Goal: Information Seeking & Learning: Learn about a topic

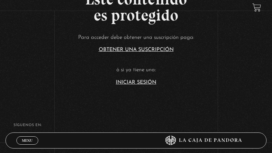
scroll to position [129, 0]
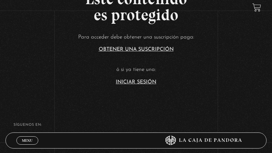
click at [133, 82] on link "Iniciar Sesión" at bounding box center [136, 82] width 40 height 5
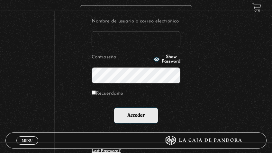
scroll to position [96, 0]
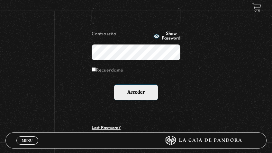
type input "[EMAIL_ADDRESS][DOMAIN_NAME]"
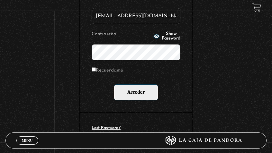
click at [114, 70] on label "Recuérdame" at bounding box center [107, 70] width 31 height 9
click at [96, 70] on input "Recuérdame" at bounding box center [94, 69] width 4 height 4
checkbox input "true"
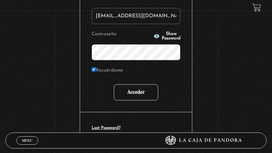
click at [139, 95] on input "Acceder" at bounding box center [136, 93] width 44 height 16
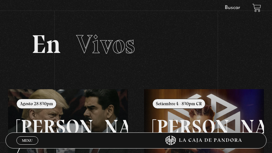
click at [228, 8] on link "Buscar" at bounding box center [232, 7] width 15 height 5
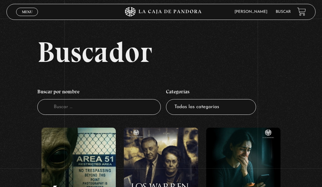
click at [26, 12] on span "Menu" at bounding box center [27, 12] width 11 height 4
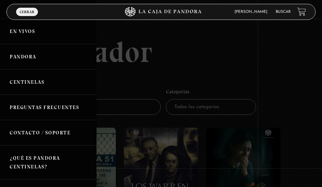
click at [18, 56] on link "Pandora" at bounding box center [48, 56] width 96 height 25
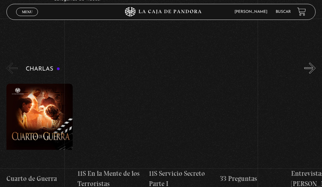
scroll to position [64, 0]
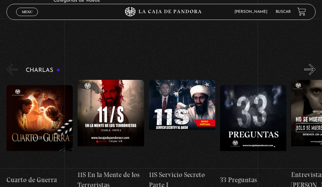
click at [315, 71] on button "»" at bounding box center [309, 69] width 11 height 11
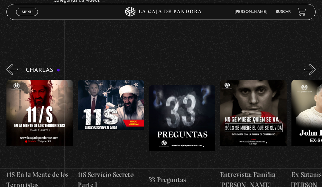
click at [315, 71] on button "»" at bounding box center [309, 69] width 11 height 11
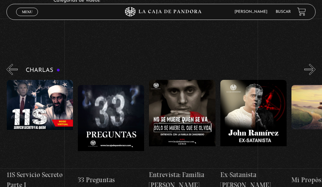
click at [315, 71] on button "»" at bounding box center [309, 69] width 11 height 11
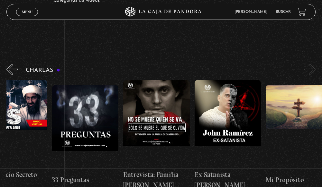
scroll to position [0, 178]
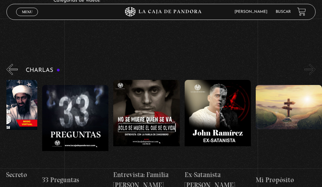
click at [315, 71] on button "»" at bounding box center [309, 69] width 11 height 11
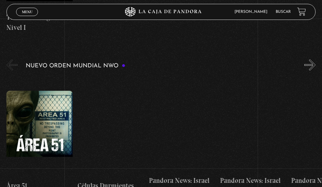
scroll to position [386, 0]
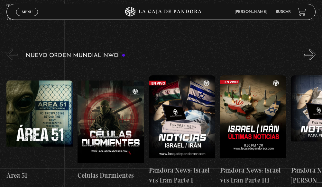
click at [315, 57] on button "»" at bounding box center [309, 54] width 11 height 11
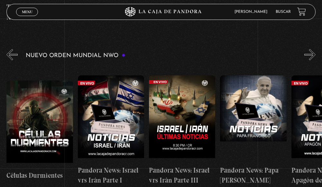
click at [315, 57] on button "»" at bounding box center [309, 54] width 11 height 11
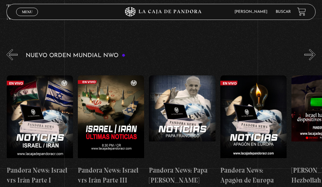
click at [315, 57] on button "»" at bounding box center [309, 54] width 11 height 11
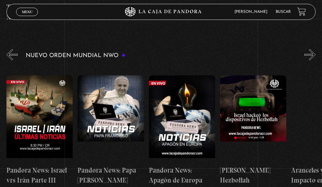
click at [315, 57] on button "»" at bounding box center [309, 54] width 11 height 11
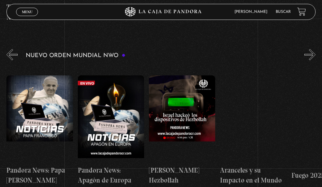
click at [315, 57] on button "»" at bounding box center [309, 54] width 11 height 11
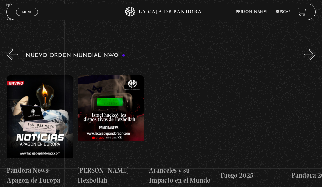
click at [315, 57] on button "»" at bounding box center [309, 54] width 11 height 11
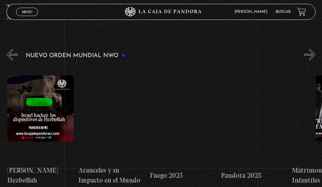
click at [315, 57] on button "»" at bounding box center [309, 54] width 11 height 11
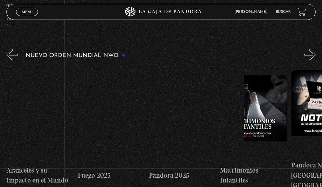
click at [310, 56] on button "»" at bounding box center [309, 54] width 11 height 11
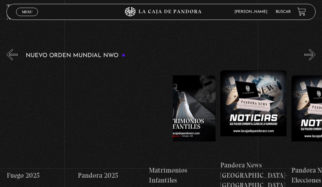
click at [310, 56] on button "»" at bounding box center [309, 54] width 11 height 11
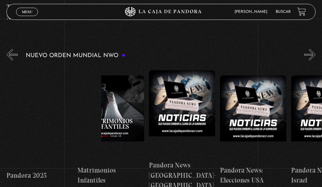
click at [310, 56] on button "»" at bounding box center [309, 54] width 11 height 11
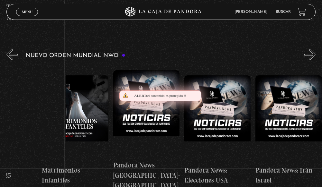
click at [310, 56] on button "»" at bounding box center [309, 54] width 11 height 11
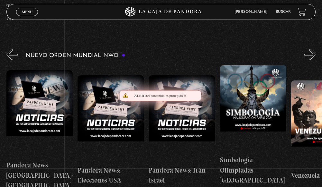
click at [310, 56] on button "»" at bounding box center [309, 54] width 11 height 11
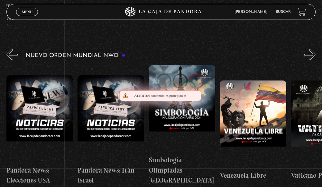
click at [310, 56] on button "»" at bounding box center [309, 54] width 11 height 11
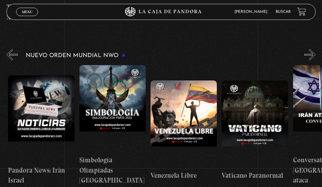
click at [310, 56] on button "»" at bounding box center [309, 54] width 11 height 11
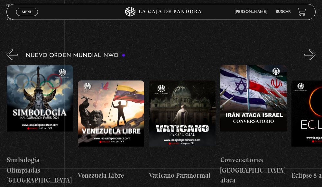
click at [310, 56] on button "»" at bounding box center [309, 54] width 11 height 11
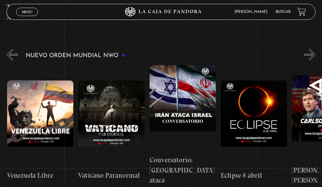
click at [310, 56] on button "»" at bounding box center [309, 54] width 11 height 11
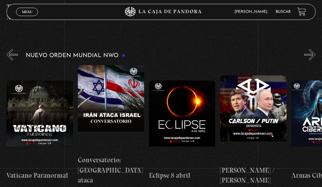
click at [310, 56] on button "»" at bounding box center [309, 54] width 11 height 11
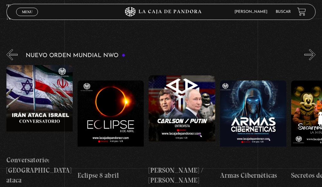
click at [310, 56] on button "»" at bounding box center [309, 54] width 11 height 11
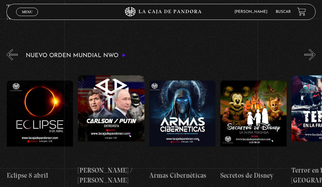
scroll to position [0, 1280]
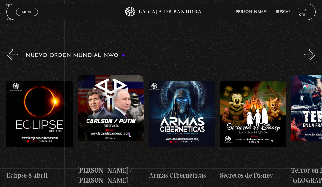
click at [310, 56] on button "»" at bounding box center [309, 54] width 11 height 11
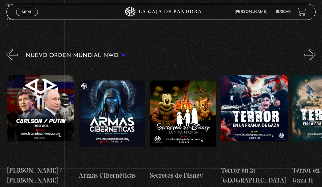
scroll to position [0, 1351]
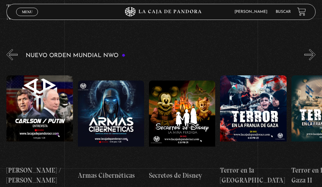
click at [310, 56] on button "»" at bounding box center [309, 54] width 11 height 11
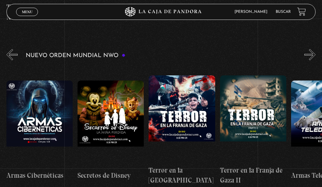
click at [310, 56] on button "»" at bounding box center [309, 54] width 11 height 11
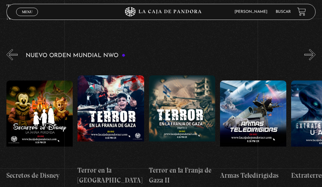
click at [310, 56] on button "»" at bounding box center [309, 54] width 11 height 11
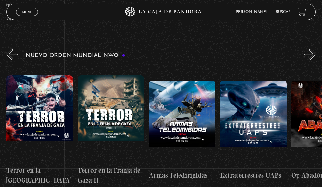
click at [310, 56] on button "»" at bounding box center [309, 54] width 11 height 11
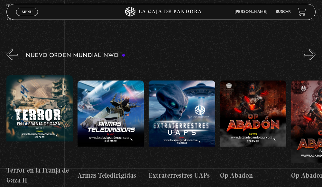
click at [310, 56] on button "»" at bounding box center [309, 54] width 11 height 11
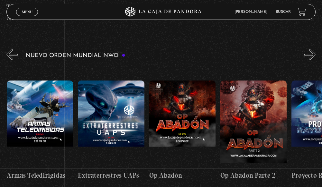
click at [310, 56] on button "»" at bounding box center [309, 54] width 11 height 11
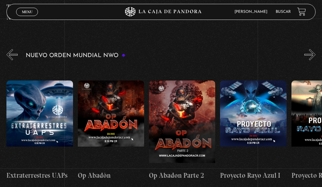
click at [310, 56] on button "»" at bounding box center [309, 54] width 11 height 11
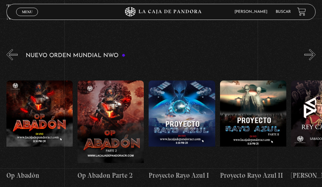
click at [310, 56] on button "»" at bounding box center [309, 54] width 11 height 11
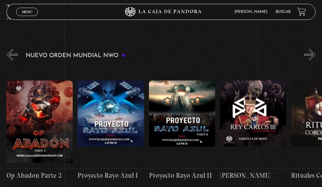
click at [310, 56] on button "»" at bounding box center [309, 54] width 11 height 11
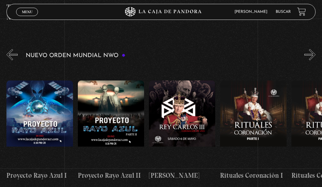
click at [310, 56] on button "»" at bounding box center [309, 54] width 11 height 11
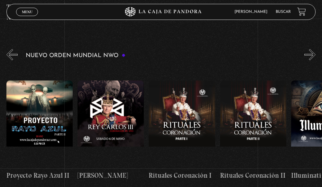
click at [310, 56] on button "»" at bounding box center [309, 54] width 11 height 11
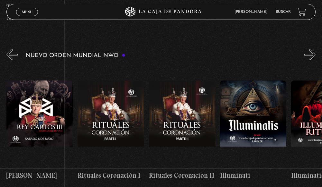
click at [310, 56] on button "»" at bounding box center [309, 54] width 11 height 11
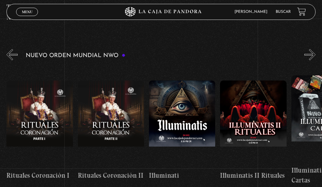
click at [310, 56] on button "»" at bounding box center [309, 54] width 11 height 11
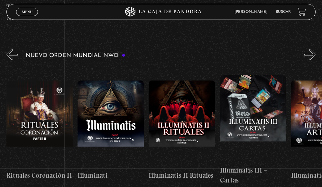
click at [310, 56] on button "»" at bounding box center [309, 54] width 11 height 11
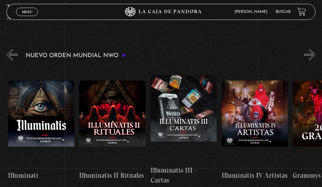
scroll to position [0, 2347]
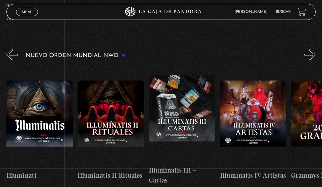
click at [310, 56] on button "»" at bounding box center [309, 54] width 11 height 11
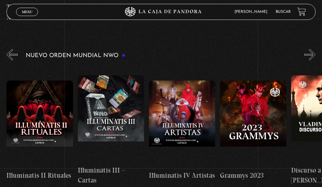
click at [310, 56] on button "»" at bounding box center [309, 54] width 11 height 11
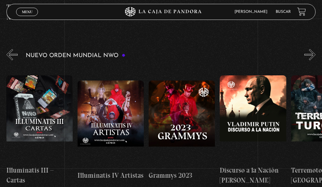
click at [310, 56] on button "»" at bounding box center [309, 54] width 11 height 11
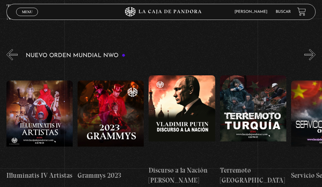
click at [310, 56] on button "»" at bounding box center [309, 54] width 11 height 11
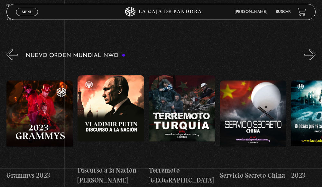
click at [310, 56] on button "»" at bounding box center [309, 54] width 11 height 11
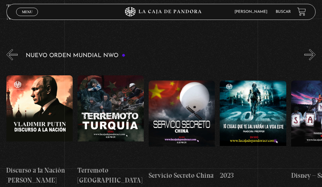
click at [310, 56] on button "»" at bounding box center [309, 54] width 11 height 11
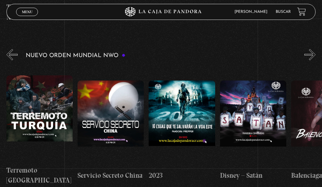
click at [310, 56] on button "»" at bounding box center [309, 54] width 11 height 11
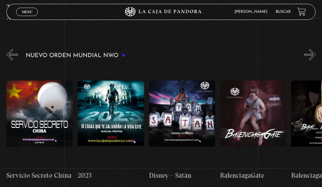
click at [310, 56] on button "»" at bounding box center [309, 54] width 11 height 11
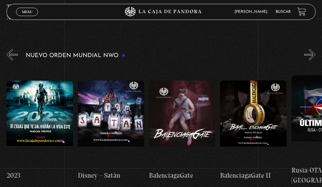
scroll to position [0, 2916]
click at [310, 56] on button "»" at bounding box center [309, 54] width 11 height 11
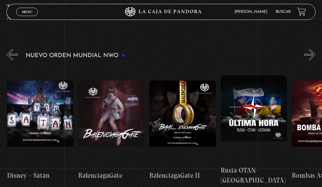
scroll to position [0, 2987]
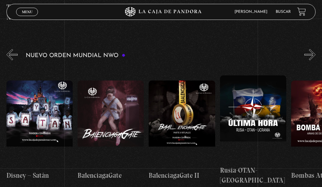
click at [310, 56] on button "»" at bounding box center [309, 54] width 11 height 11
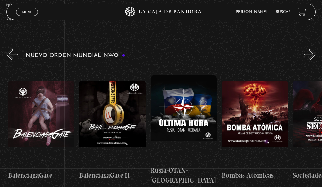
scroll to position [0, 3058]
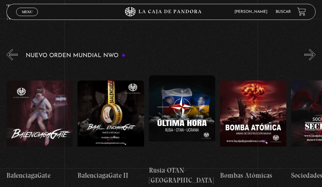
click at [310, 56] on button "»" at bounding box center [309, 54] width 11 height 11
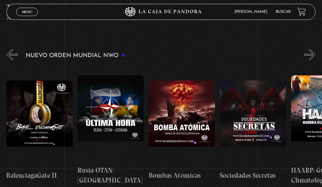
click at [310, 56] on button "»" at bounding box center [309, 54] width 11 height 11
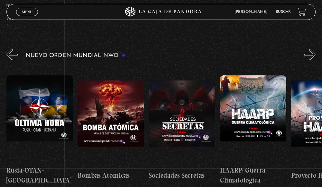
click at [310, 56] on button "»" at bounding box center [309, 54] width 11 height 11
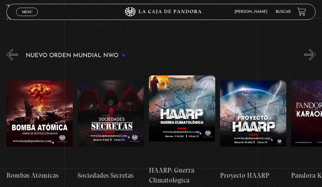
click at [310, 56] on button "»" at bounding box center [309, 54] width 11 height 11
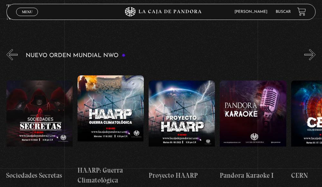
click at [310, 56] on button "»" at bounding box center [309, 54] width 11 height 11
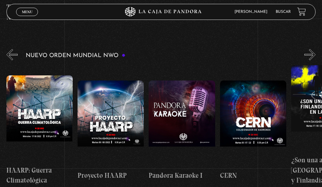
click at [310, 56] on button "»" at bounding box center [309, 54] width 11 height 11
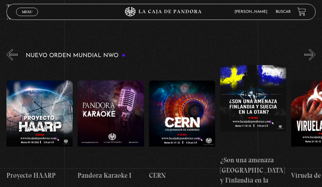
click at [310, 56] on button "»" at bounding box center [309, 54] width 11 height 11
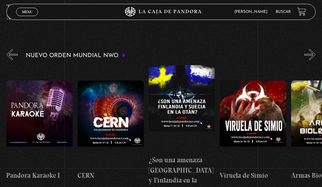
click at [310, 56] on button "»" at bounding box center [309, 54] width 11 height 11
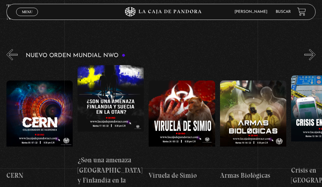
click at [310, 56] on button "»" at bounding box center [309, 54] width 11 height 11
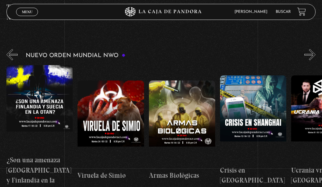
click at [310, 56] on button "»" at bounding box center [309, 54] width 11 height 11
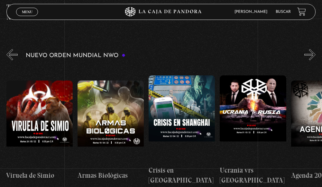
click at [310, 56] on button "»" at bounding box center [309, 54] width 11 height 11
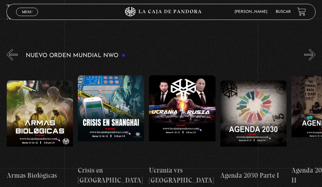
click at [310, 56] on button "»" at bounding box center [309, 54] width 11 height 11
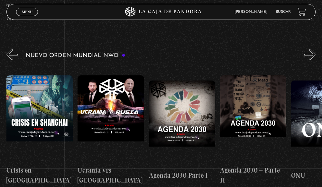
click at [310, 56] on button "»" at bounding box center [309, 54] width 11 height 11
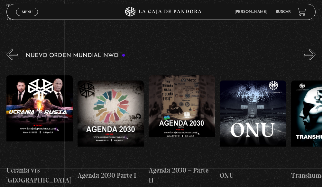
click at [310, 56] on button "»" at bounding box center [309, 54] width 11 height 11
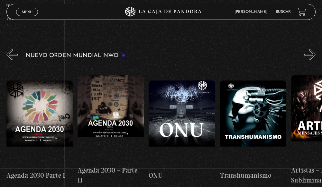
click at [310, 56] on button "»" at bounding box center [309, 54] width 11 height 11
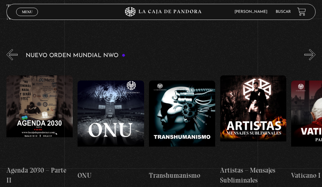
click at [310, 56] on button "»" at bounding box center [309, 54] width 11 height 11
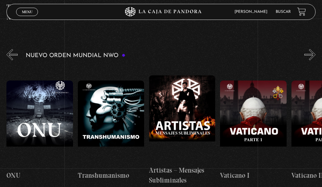
click at [310, 56] on button "»" at bounding box center [309, 54] width 11 height 11
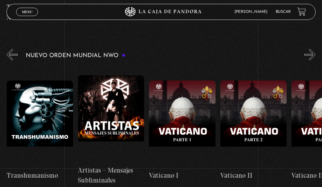
click at [310, 56] on button "»" at bounding box center [309, 54] width 11 height 11
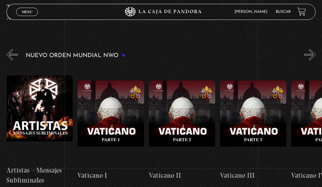
click at [310, 56] on button "»" at bounding box center [309, 54] width 11 height 11
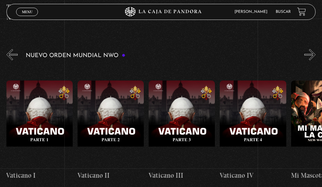
click at [310, 56] on button "»" at bounding box center [309, 54] width 11 height 11
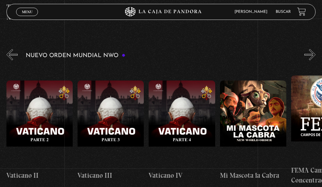
click at [310, 56] on button "»" at bounding box center [309, 54] width 11 height 11
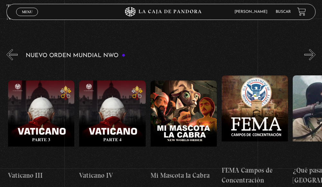
scroll to position [0, 4551]
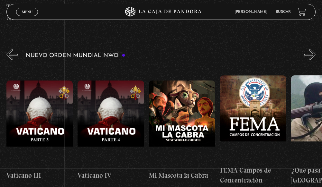
click at [310, 56] on button "»" at bounding box center [309, 54] width 11 height 11
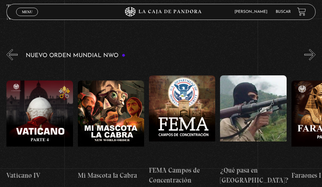
scroll to position [0, 4623]
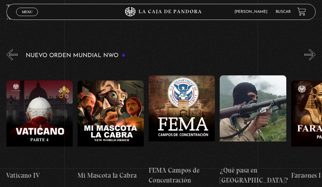
click at [314, 50] on button "»" at bounding box center [309, 54] width 11 height 11
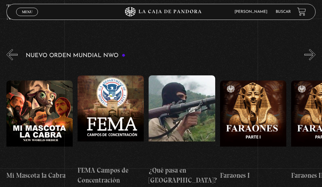
click at [314, 50] on button "»" at bounding box center [309, 54] width 11 height 11
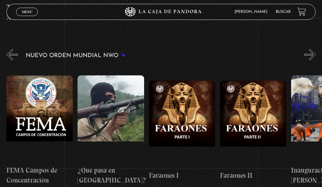
click at [314, 50] on button "»" at bounding box center [309, 54] width 11 height 11
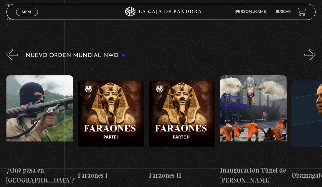
scroll to position [0, 4836]
click at [314, 50] on button "»" at bounding box center [309, 54] width 11 height 11
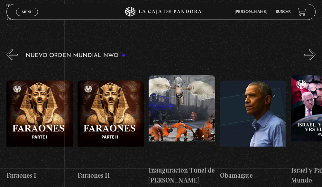
click at [314, 50] on button "»" at bounding box center [309, 54] width 11 height 11
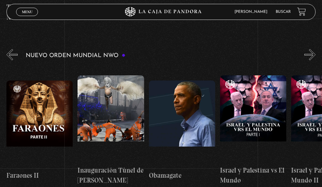
click at [314, 53] on button "»" at bounding box center [309, 54] width 11 height 11
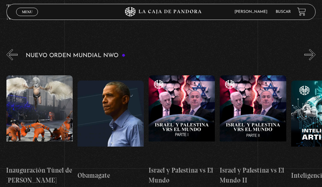
click at [314, 53] on button "»" at bounding box center [309, 54] width 11 height 11
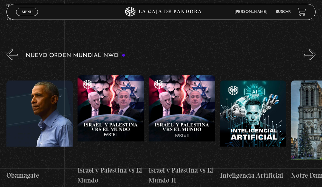
click at [314, 53] on button "»" at bounding box center [309, 54] width 11 height 11
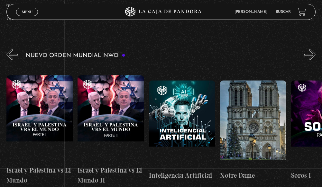
click at [314, 53] on button "»" at bounding box center [309, 54] width 11 height 11
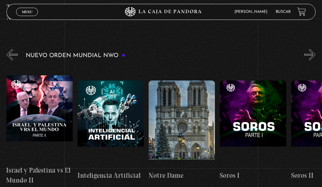
click at [314, 53] on button "»" at bounding box center [309, 54] width 11 height 11
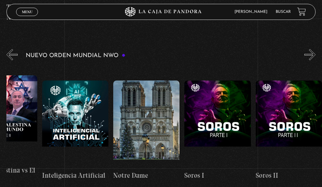
scroll to position [0, 5298]
click at [314, 53] on button "»" at bounding box center [309, 54] width 11 height 11
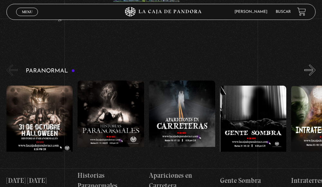
scroll to position [546, 0]
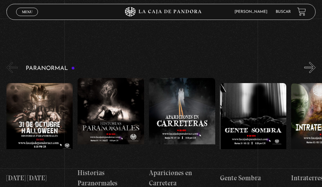
click at [313, 62] on button "»" at bounding box center [309, 67] width 11 height 11
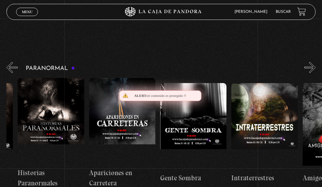
click at [313, 62] on button "»" at bounding box center [309, 67] width 11 height 11
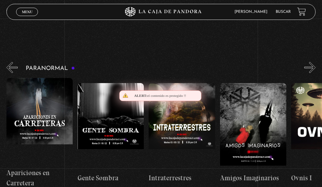
click at [313, 62] on button "»" at bounding box center [309, 67] width 11 height 11
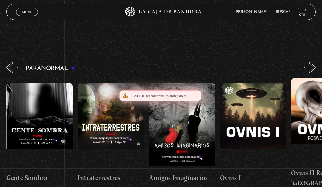
click at [313, 62] on button "»" at bounding box center [309, 67] width 11 height 11
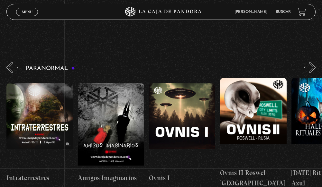
click at [313, 62] on button "»" at bounding box center [309, 67] width 11 height 11
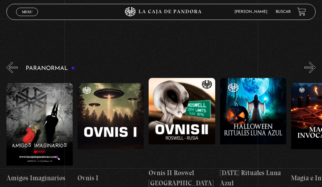
click at [313, 62] on button "»" at bounding box center [309, 67] width 11 height 11
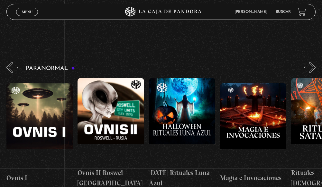
click at [313, 62] on button "»" at bounding box center [309, 67] width 11 height 11
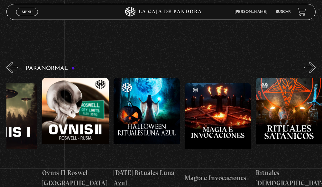
scroll to position [0, 462]
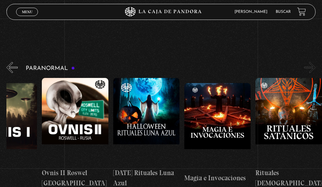
click at [313, 62] on button "»" at bounding box center [309, 67] width 11 height 11
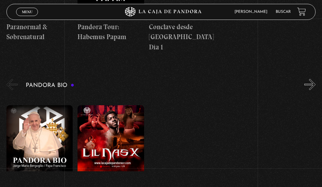
scroll to position [868, 0]
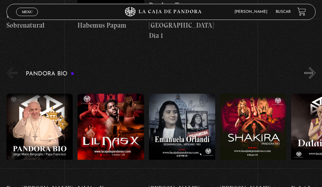
click at [315, 67] on button "»" at bounding box center [309, 72] width 11 height 11
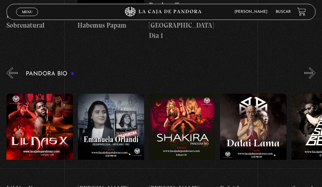
click at [315, 67] on button "»" at bounding box center [309, 72] width 11 height 11
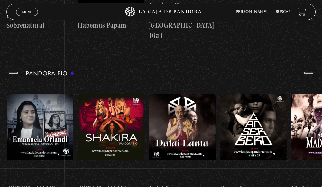
click at [315, 67] on button "»" at bounding box center [309, 72] width 11 height 11
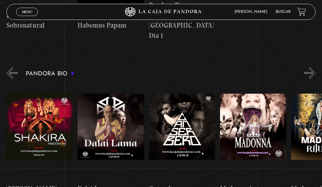
click at [315, 67] on button "»" at bounding box center [309, 72] width 11 height 11
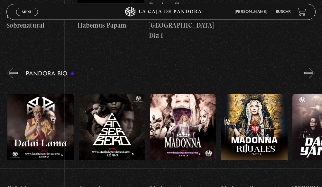
scroll to position [0, 284]
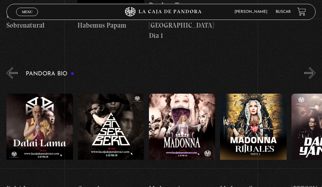
click at [315, 67] on button "»" at bounding box center [309, 72] width 11 height 11
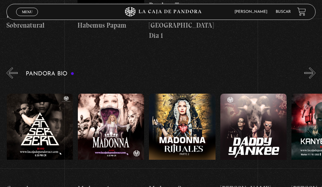
click at [315, 67] on button "»" at bounding box center [309, 72] width 11 height 11
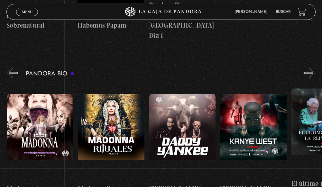
click at [315, 67] on button "»" at bounding box center [309, 72] width 11 height 11
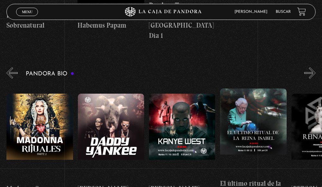
click at [315, 67] on button "»" at bounding box center [309, 72] width 11 height 11
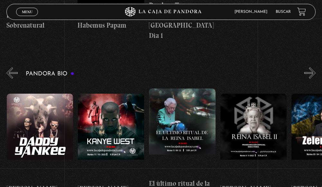
scroll to position [0, 569]
click at [310, 67] on button "»" at bounding box center [309, 72] width 11 height 11
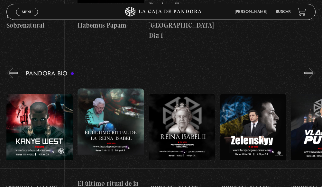
click at [310, 67] on button "»" at bounding box center [309, 72] width 11 height 11
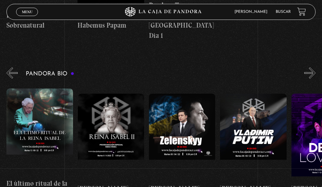
click at [310, 67] on button "»" at bounding box center [309, 72] width 11 height 11
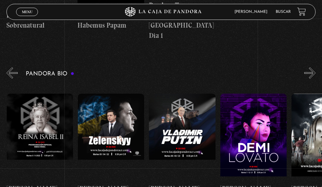
click at [310, 67] on button "»" at bounding box center [309, 72] width 11 height 11
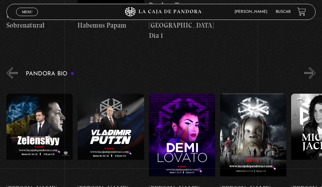
click at [310, 67] on button "»" at bounding box center [309, 72] width 11 height 11
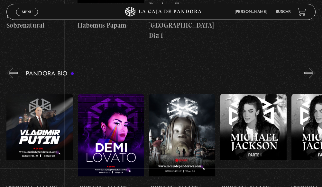
click at [310, 67] on button "»" at bounding box center [309, 72] width 11 height 11
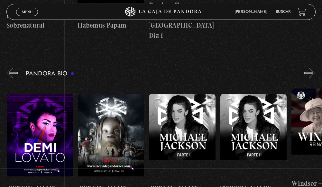
click at [310, 67] on button "»" at bounding box center [309, 72] width 11 height 11
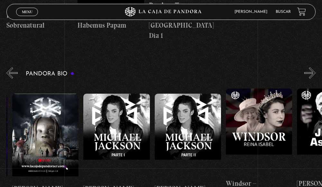
scroll to position [0, 1067]
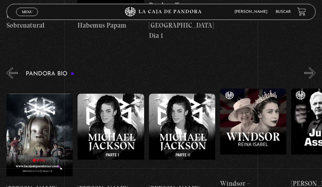
click at [310, 67] on button "»" at bounding box center [309, 72] width 11 height 11
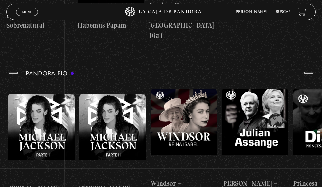
scroll to position [0, 1138]
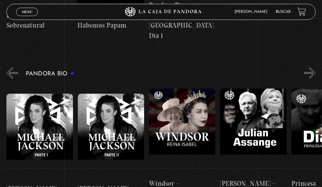
click at [310, 67] on button "»" at bounding box center [309, 72] width 11 height 11
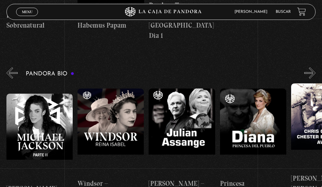
click at [310, 67] on button "»" at bounding box center [309, 72] width 11 height 11
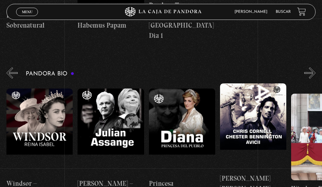
click at [310, 67] on button "»" at bounding box center [309, 72] width 11 height 11
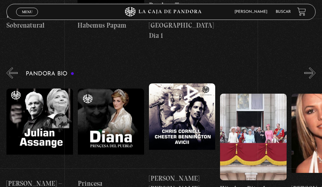
click at [310, 67] on button "»" at bounding box center [309, 72] width 11 height 11
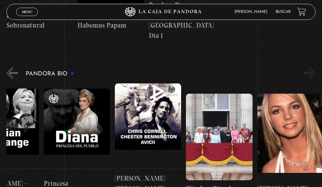
scroll to position [0, 1387]
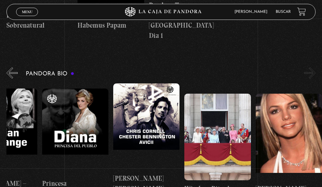
click at [310, 67] on button "»" at bounding box center [309, 72] width 11 height 11
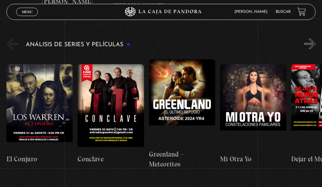
scroll to position [1028, 0]
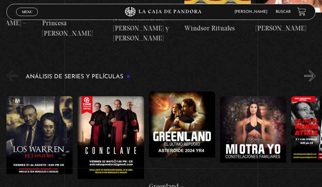
click at [314, 70] on button "»" at bounding box center [309, 75] width 11 height 11
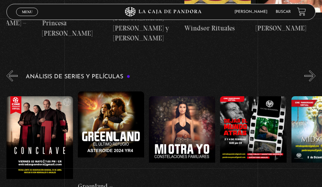
click at [314, 70] on button "»" at bounding box center [309, 75] width 11 height 11
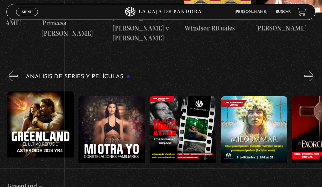
click at [314, 70] on button "»" at bounding box center [309, 75] width 11 height 11
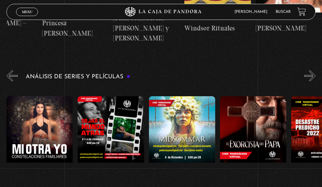
click at [314, 70] on button "»" at bounding box center [309, 75] width 11 height 11
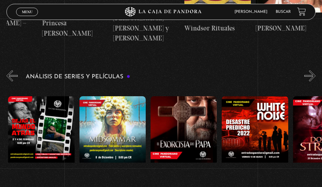
scroll to position [0, 284]
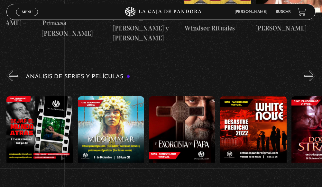
click at [315, 70] on button "»" at bounding box center [309, 75] width 11 height 11
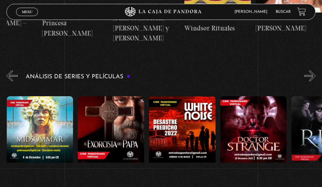
scroll to position [0, 356]
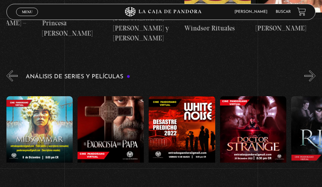
click at [315, 70] on button "»" at bounding box center [309, 75] width 11 height 11
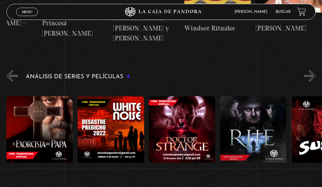
click at [315, 70] on button "»" at bounding box center [309, 75] width 11 height 11
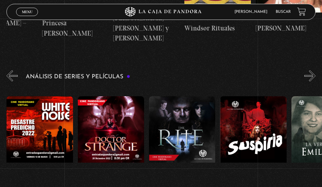
click at [315, 70] on button "»" at bounding box center [309, 75] width 11 height 11
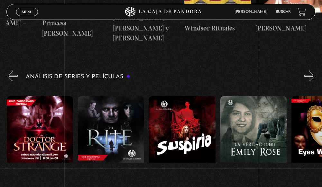
click at [315, 70] on button "»" at bounding box center [309, 75] width 11 height 11
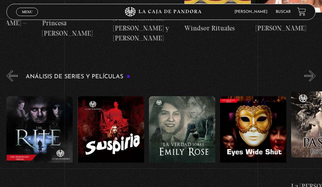
click at [315, 70] on button "»" at bounding box center [309, 75] width 11 height 11
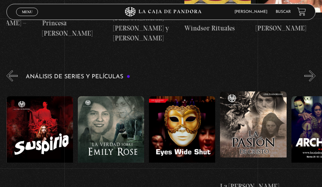
click at [315, 70] on button "»" at bounding box center [309, 75] width 11 height 11
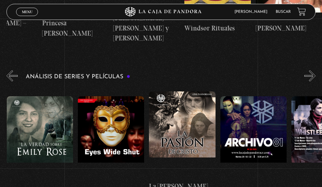
click at [309, 70] on button "»" at bounding box center [309, 75] width 11 height 11
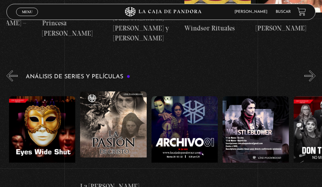
click at [309, 70] on button "»" at bounding box center [309, 75] width 11 height 11
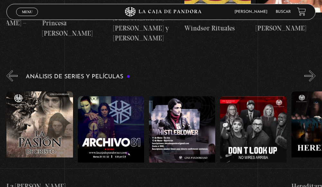
click at [309, 70] on button "»" at bounding box center [309, 75] width 11 height 11
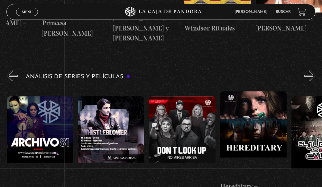
click at [309, 70] on button "»" at bounding box center [309, 75] width 11 height 11
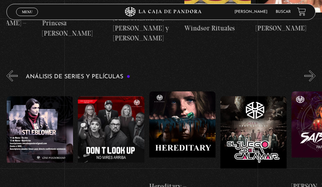
click at [309, 70] on button "»" at bounding box center [309, 75] width 11 height 11
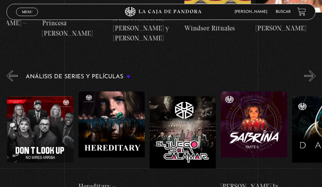
click at [309, 70] on button "»" at bounding box center [309, 75] width 11 height 11
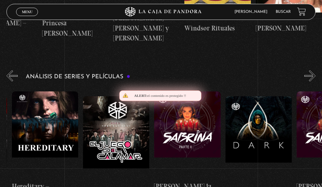
click at [309, 70] on button "»" at bounding box center [309, 75] width 11 height 11
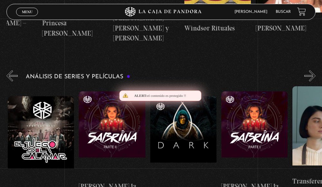
click at [309, 70] on button "»" at bounding box center [309, 75] width 11 height 11
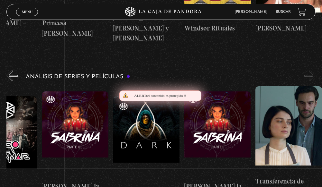
scroll to position [0, 1316]
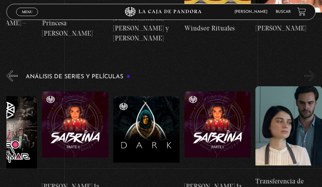
click at [315, 70] on button "»" at bounding box center [309, 75] width 11 height 11
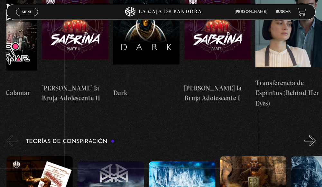
scroll to position [1189, 0]
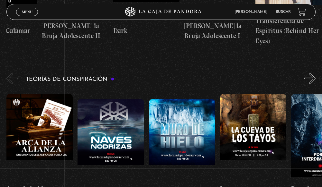
click at [313, 73] on button "»" at bounding box center [309, 78] width 11 height 11
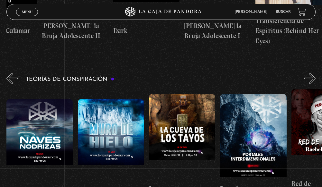
click at [313, 73] on button "»" at bounding box center [309, 78] width 11 height 11
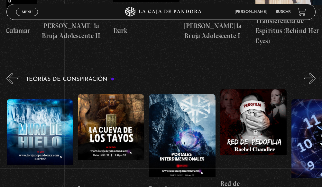
click at [313, 73] on button "»" at bounding box center [309, 78] width 11 height 11
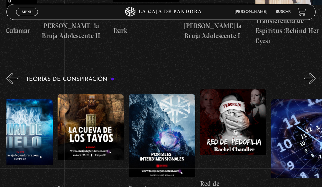
scroll to position [0, 178]
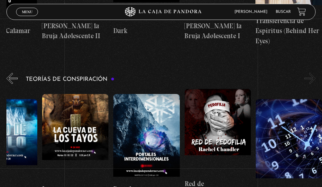
click at [313, 73] on button "»" at bounding box center [309, 78] width 11 height 11
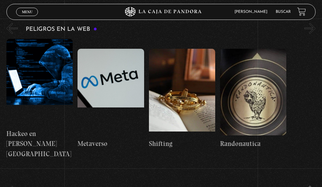
scroll to position [1414, 0]
